Goal: Navigation & Orientation: Find specific page/section

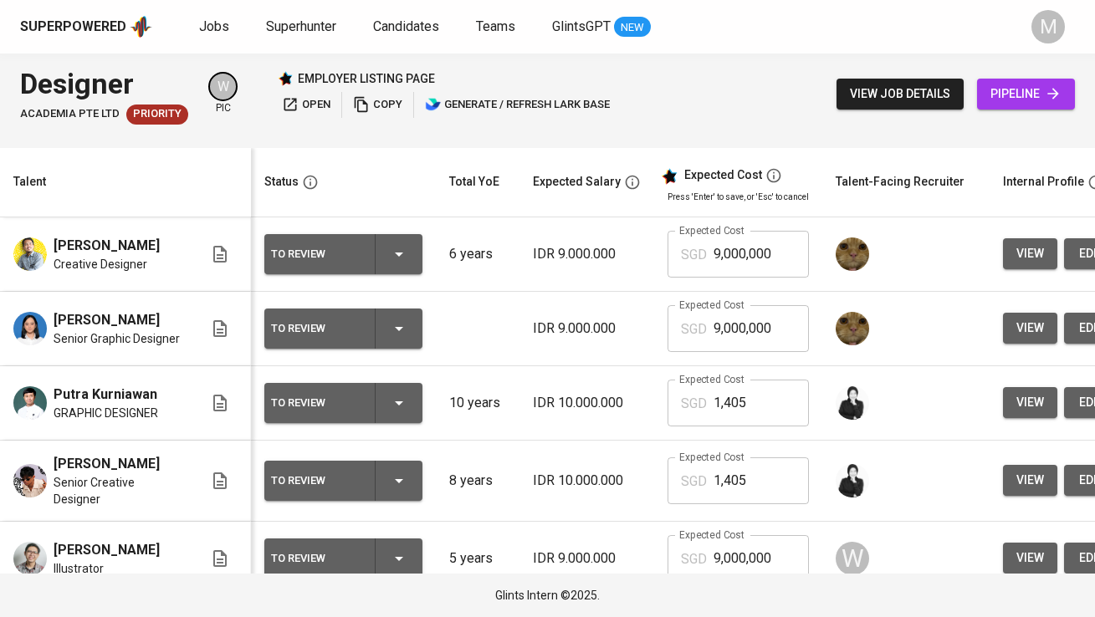
click at [199, 28] on span "Jobs" at bounding box center [214, 26] width 30 height 16
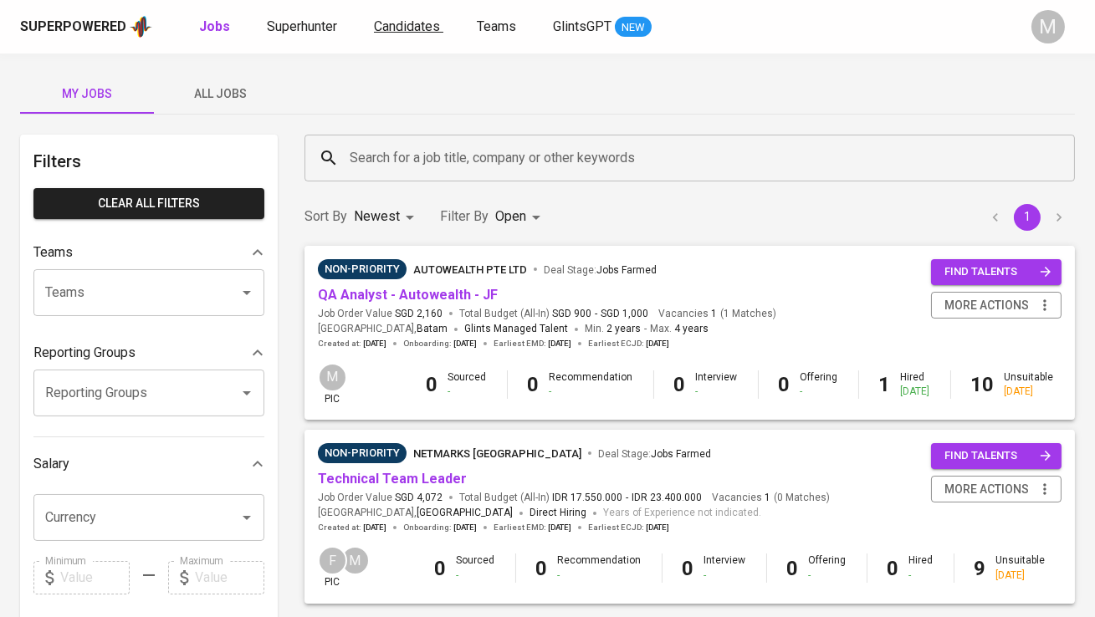
click at [426, 24] on span "Candidates" at bounding box center [407, 26] width 66 height 16
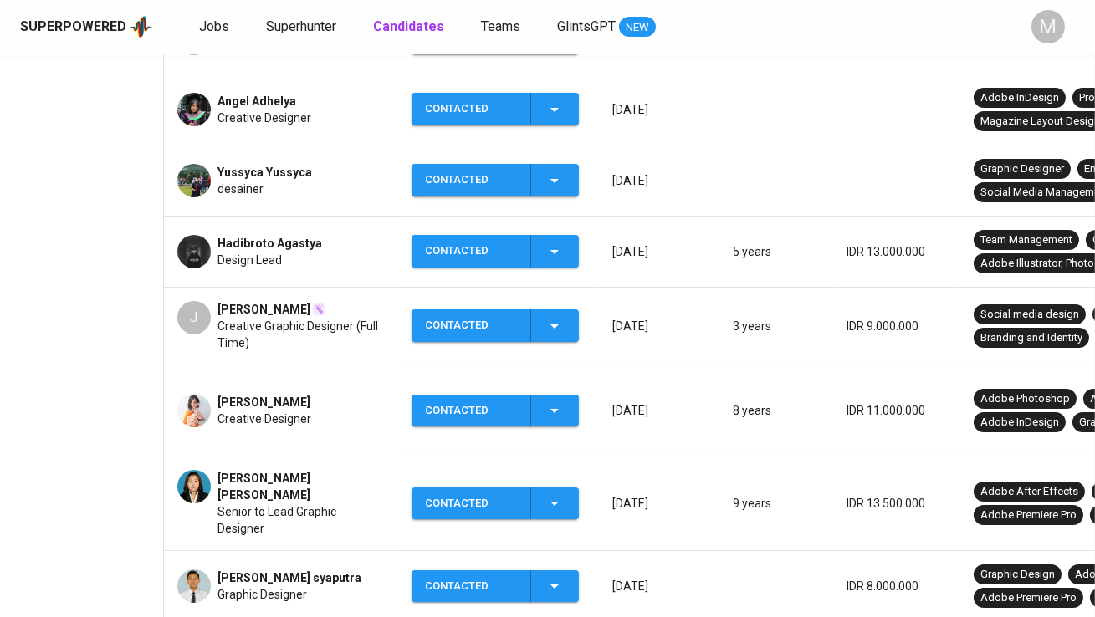
scroll to position [465, 0]
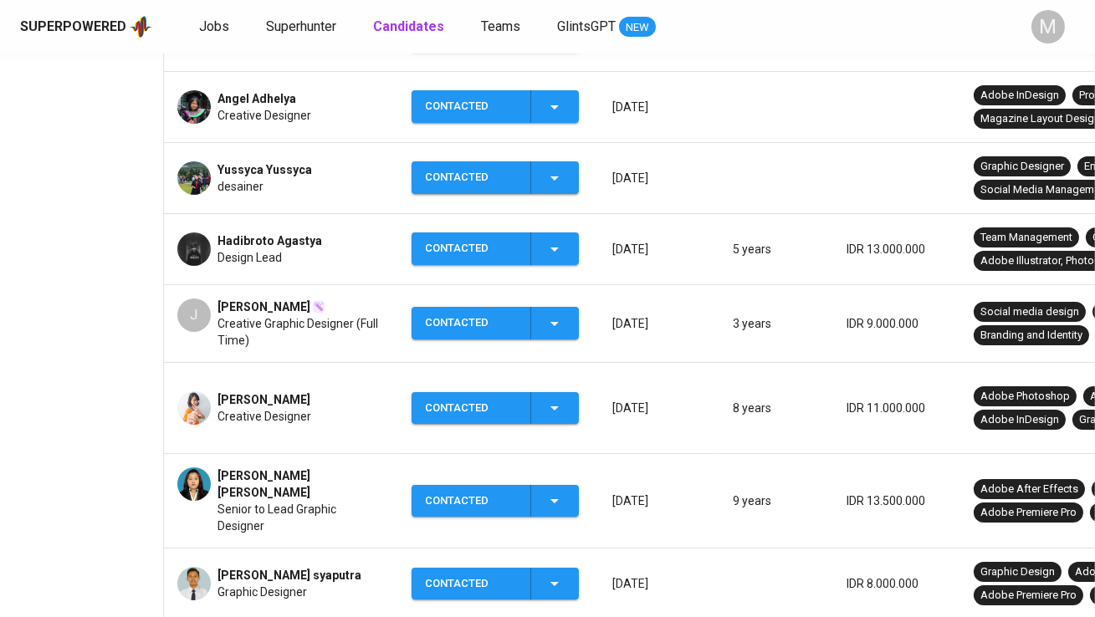
click at [254, 396] on span "[PERSON_NAME]" at bounding box center [264, 400] width 93 height 17
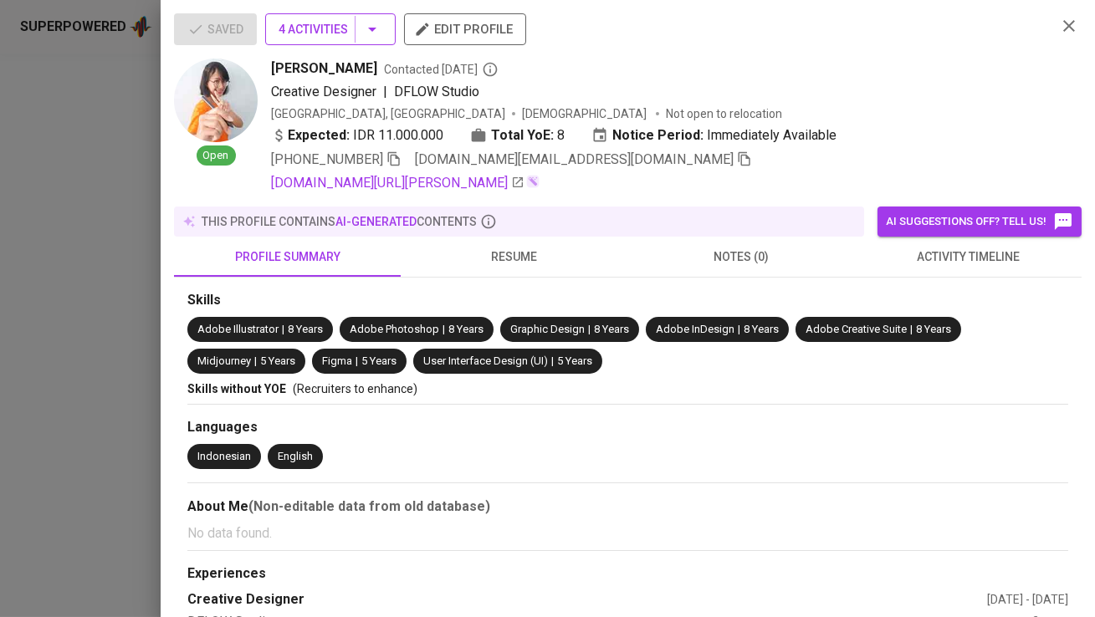
click at [338, 34] on span "4 Activities" at bounding box center [331, 29] width 104 height 21
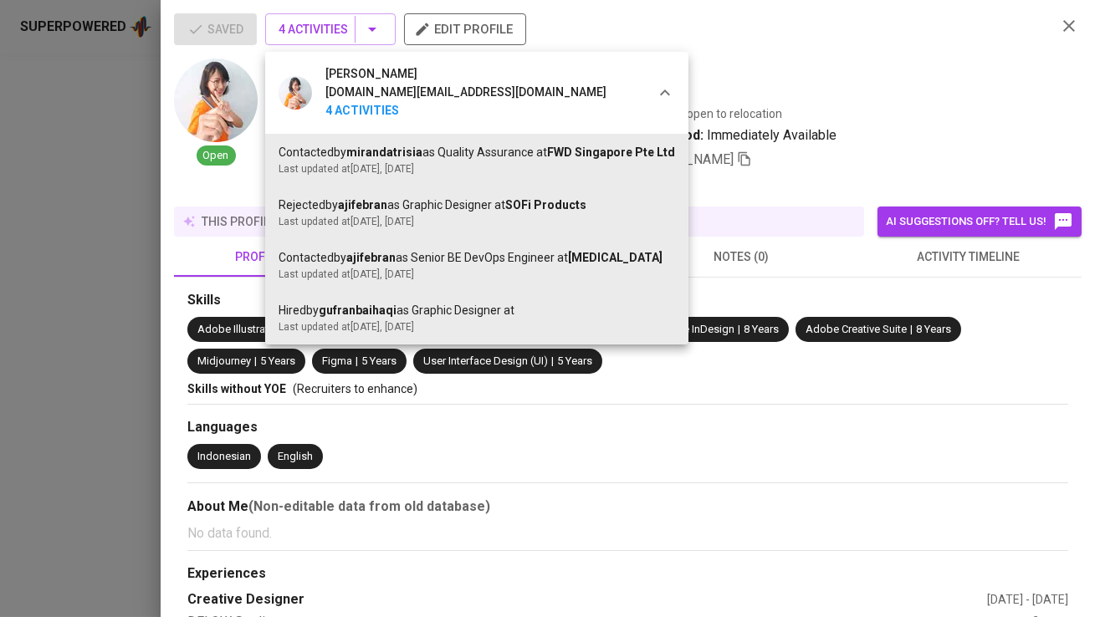
click at [338, 33] on div at bounding box center [547, 308] width 1095 height 617
